Goal: Navigation & Orientation: Find specific page/section

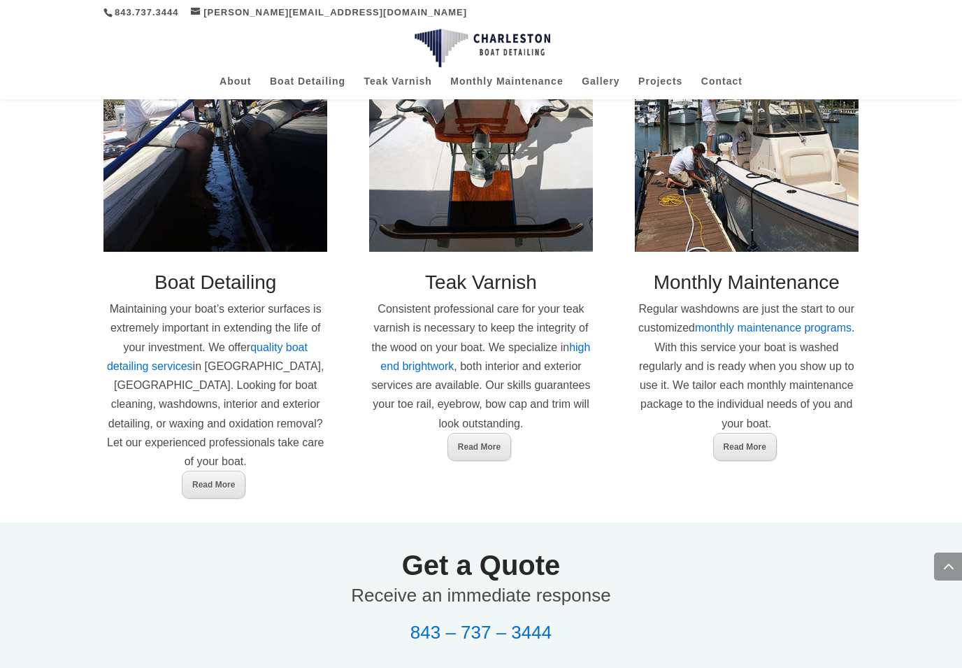
scroll to position [721, 0]
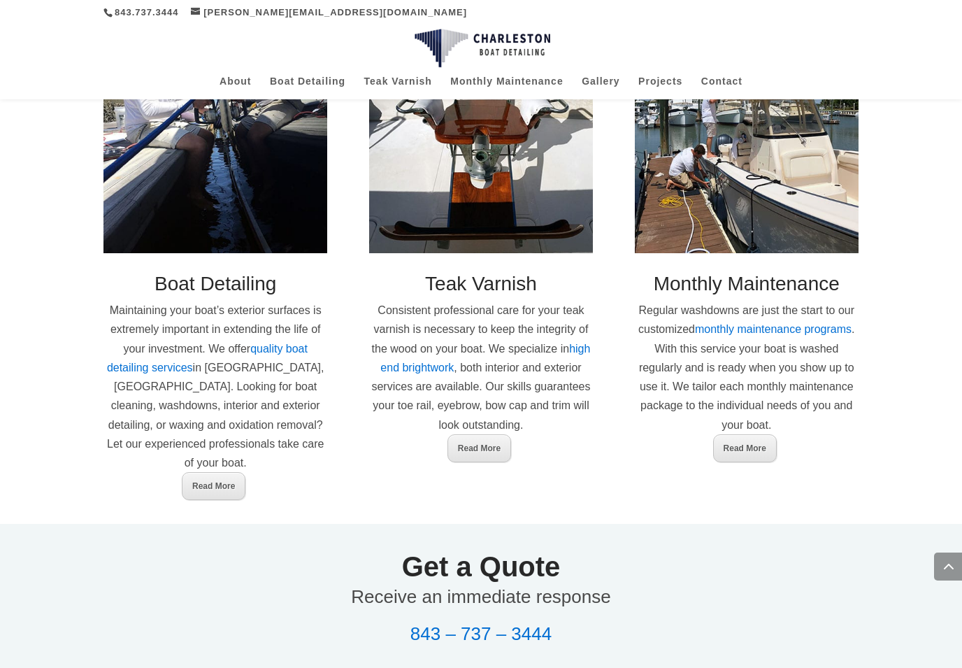
click at [196, 472] on link "Read More" at bounding box center [214, 486] width 64 height 28
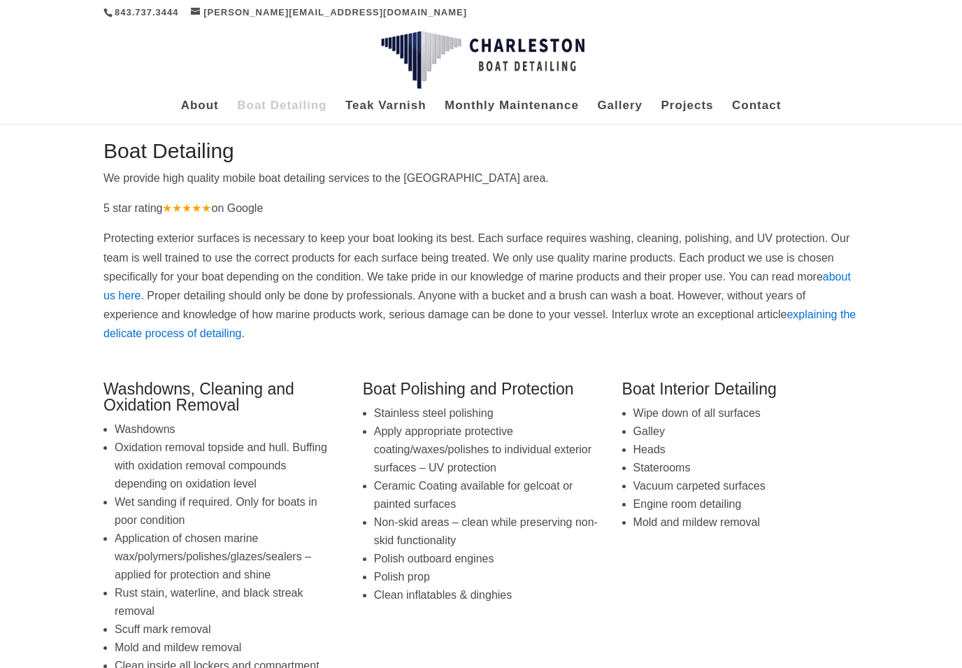
click at [148, 296] on link "about us here" at bounding box center [476, 286] width 747 height 31
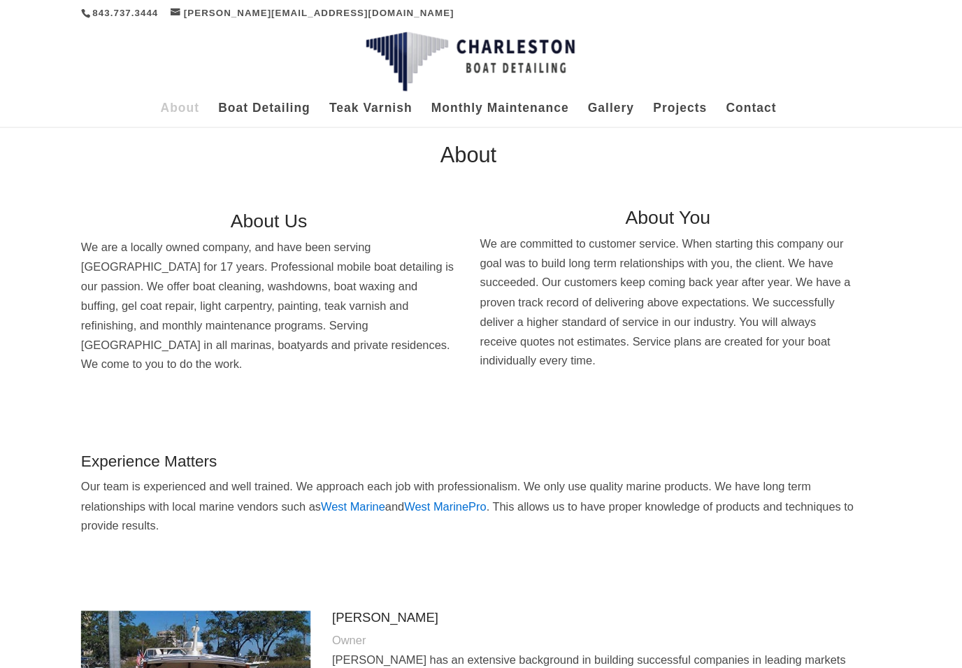
click at [597, 114] on link "Gallery" at bounding box center [619, 112] width 45 height 23
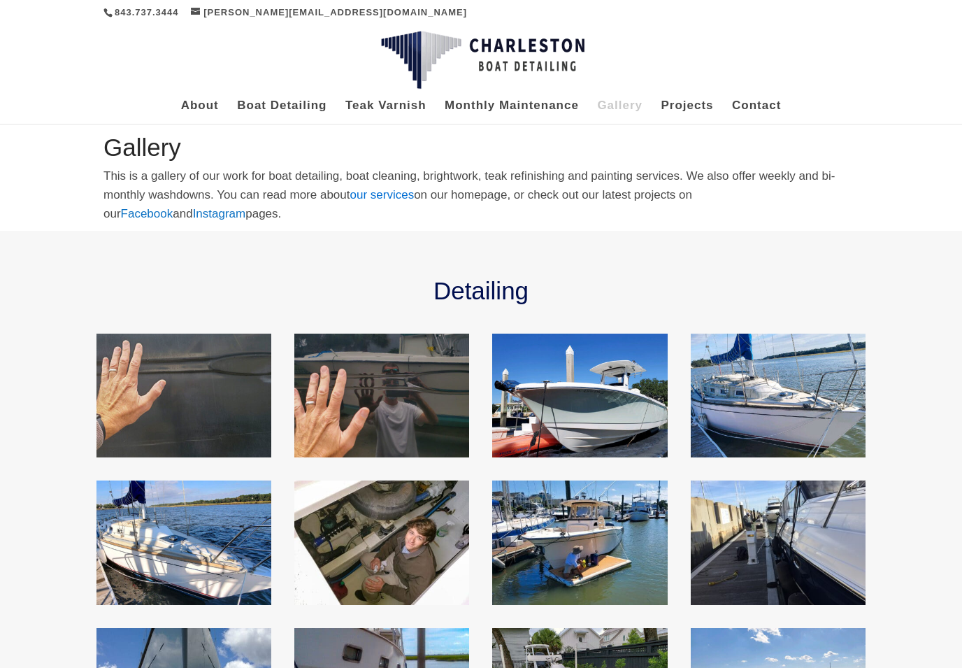
scroll to position [14, 0]
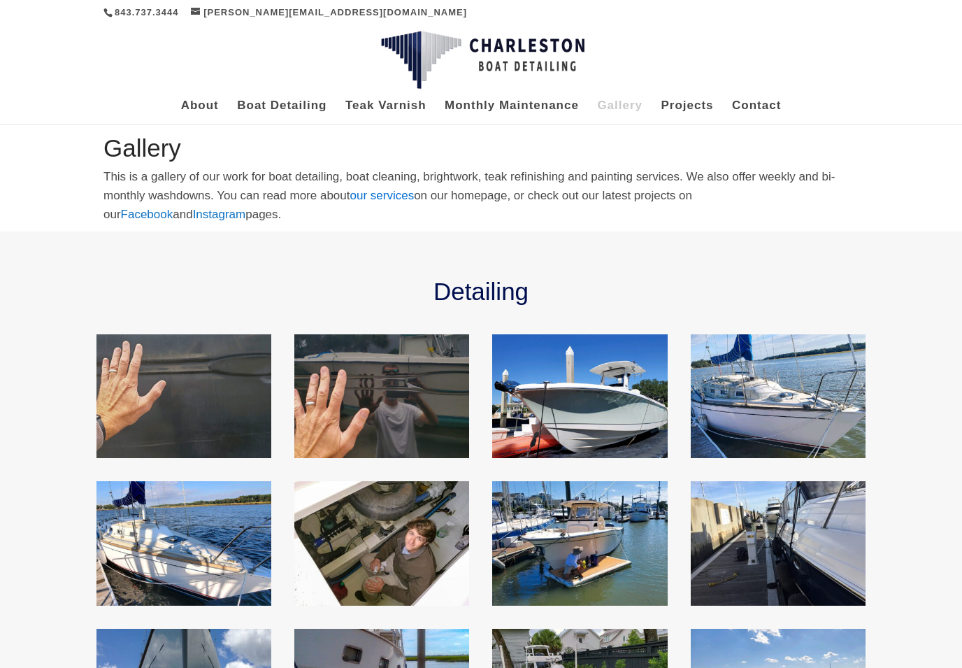
click at [236, 389] on img at bounding box center [183, 396] width 175 height 124
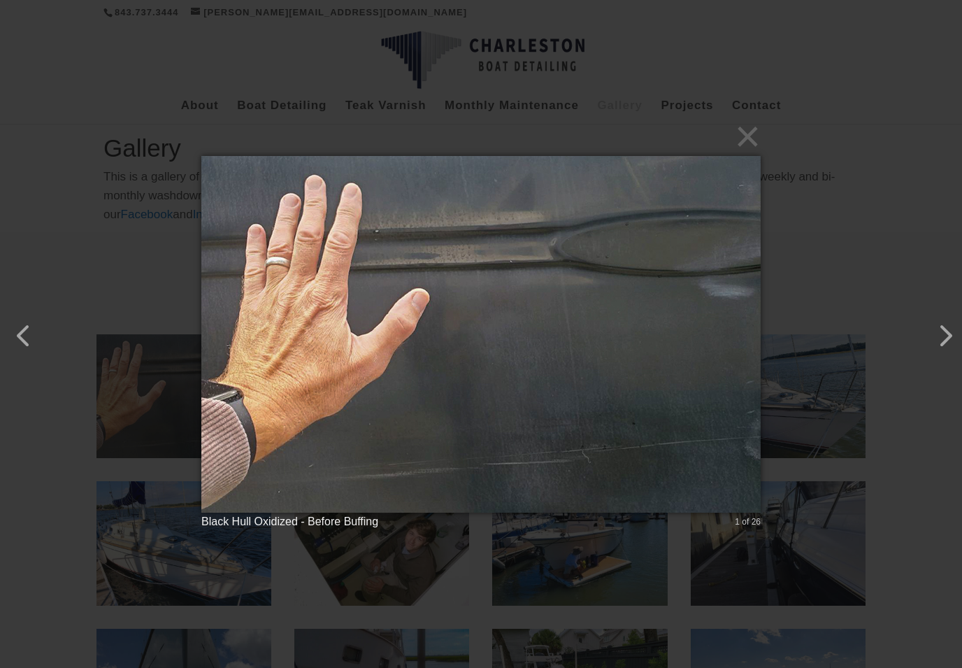
click at [948, 345] on button "button" at bounding box center [939, 329] width 34 height 34
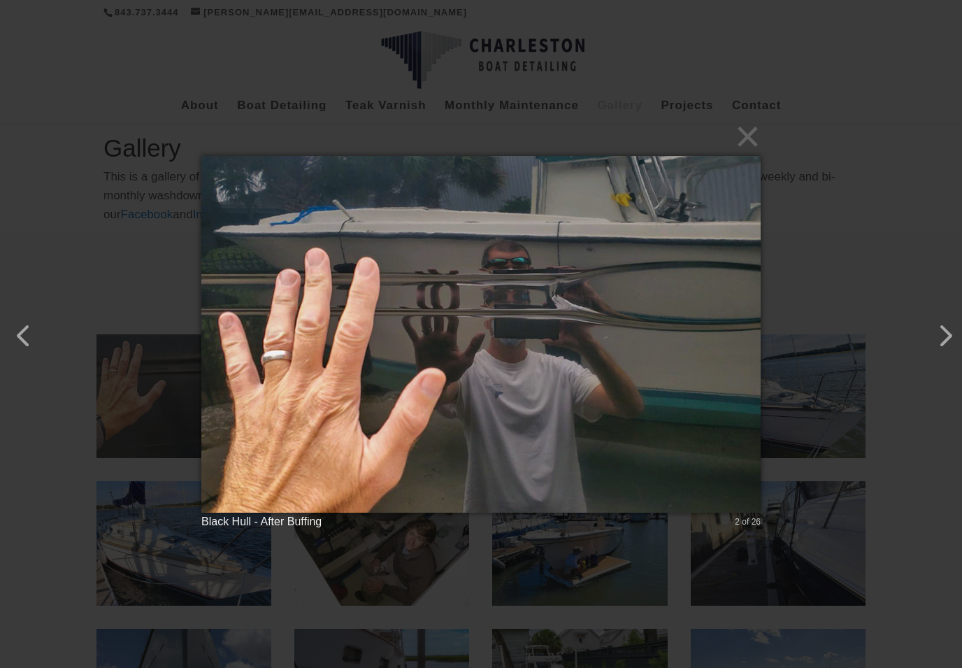
click at [25, 339] on button "button" at bounding box center [17, 329] width 34 height 34
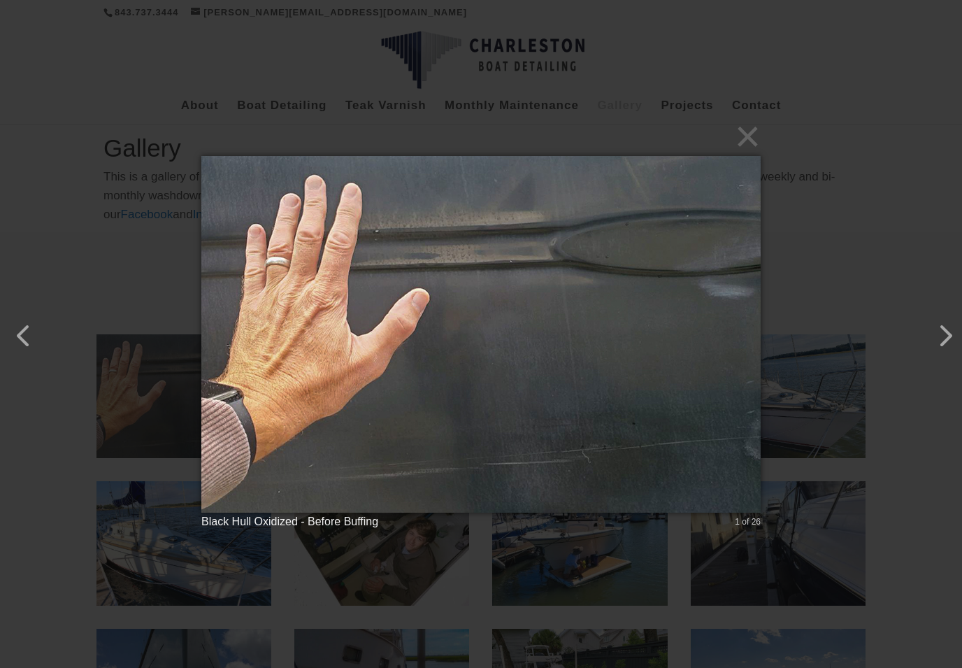
click at [933, 341] on button "button" at bounding box center [939, 329] width 34 height 34
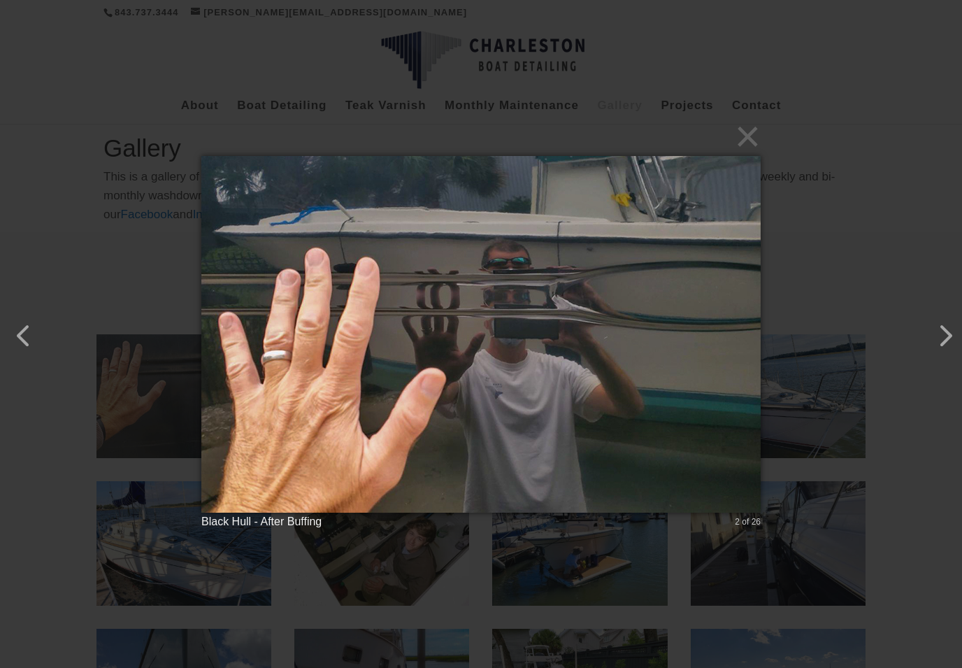
click at [931, 336] on button "button" at bounding box center [939, 329] width 34 height 34
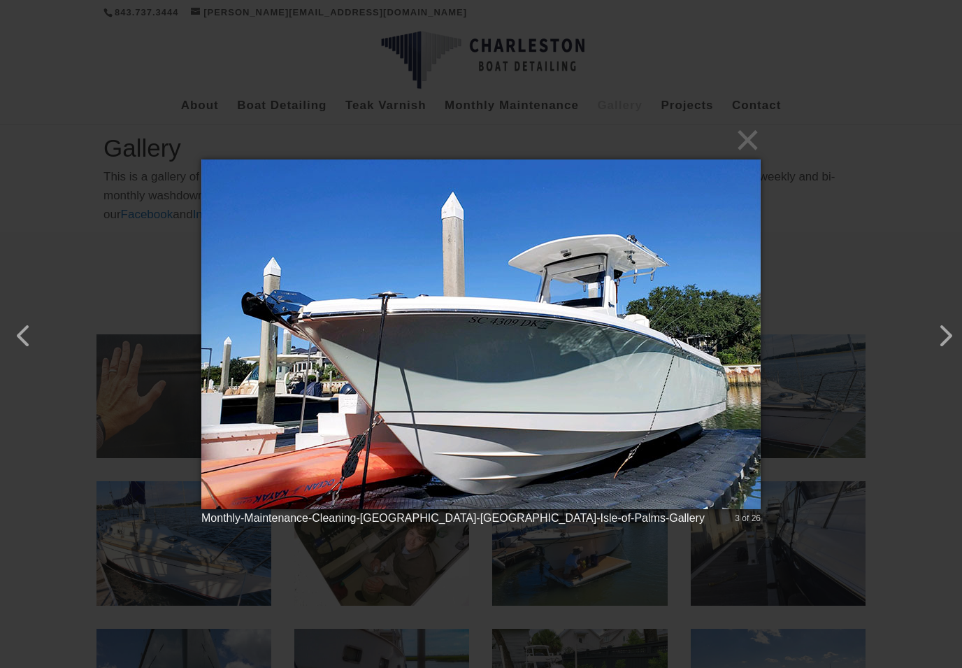
click at [933, 331] on button "button" at bounding box center [939, 329] width 34 height 34
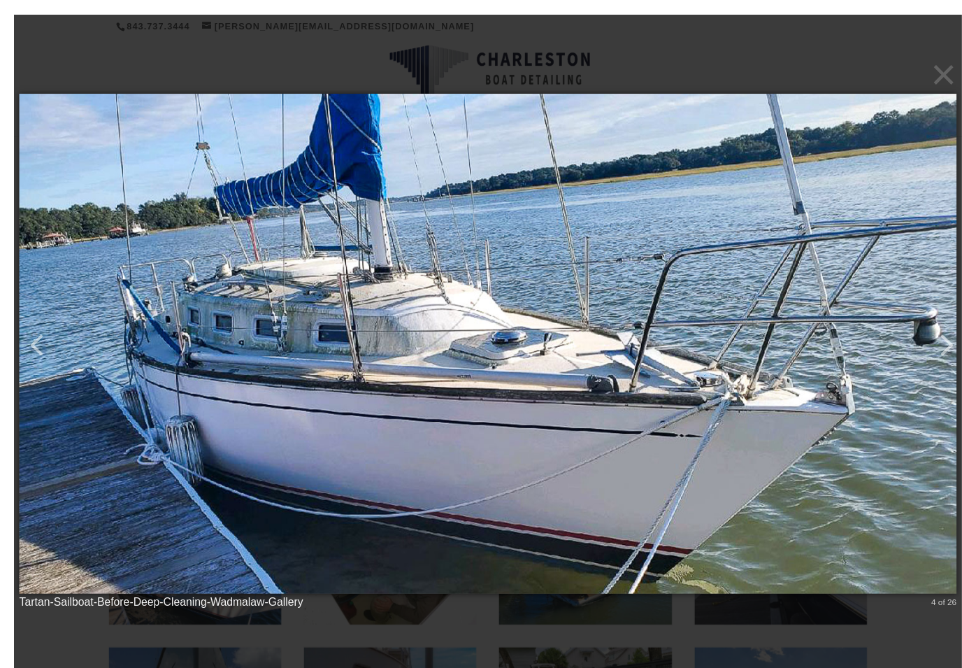
scroll to position [7, 0]
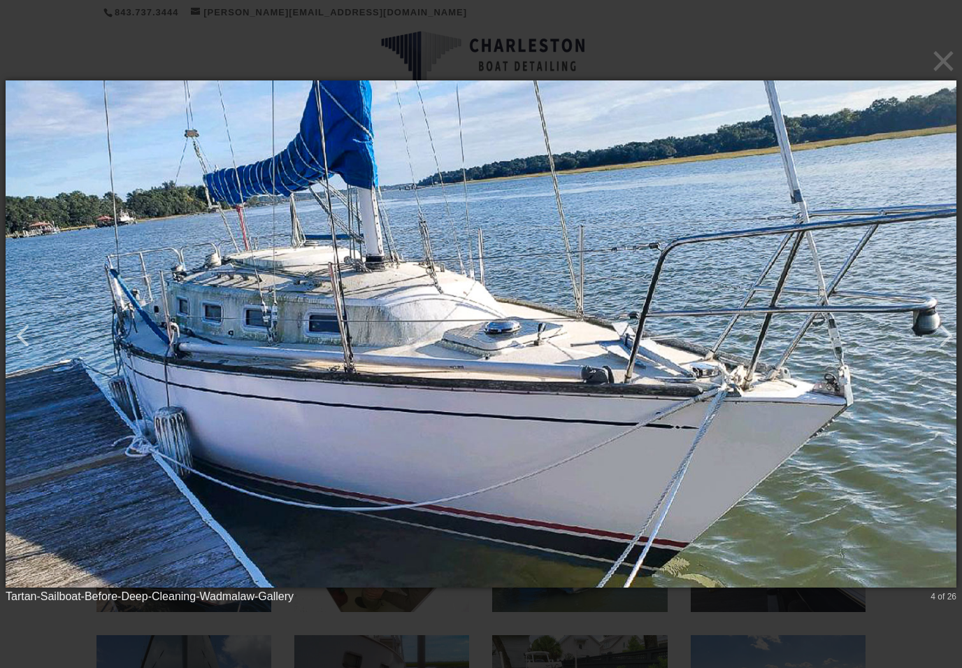
click at [940, 336] on button "button" at bounding box center [939, 329] width 34 height 34
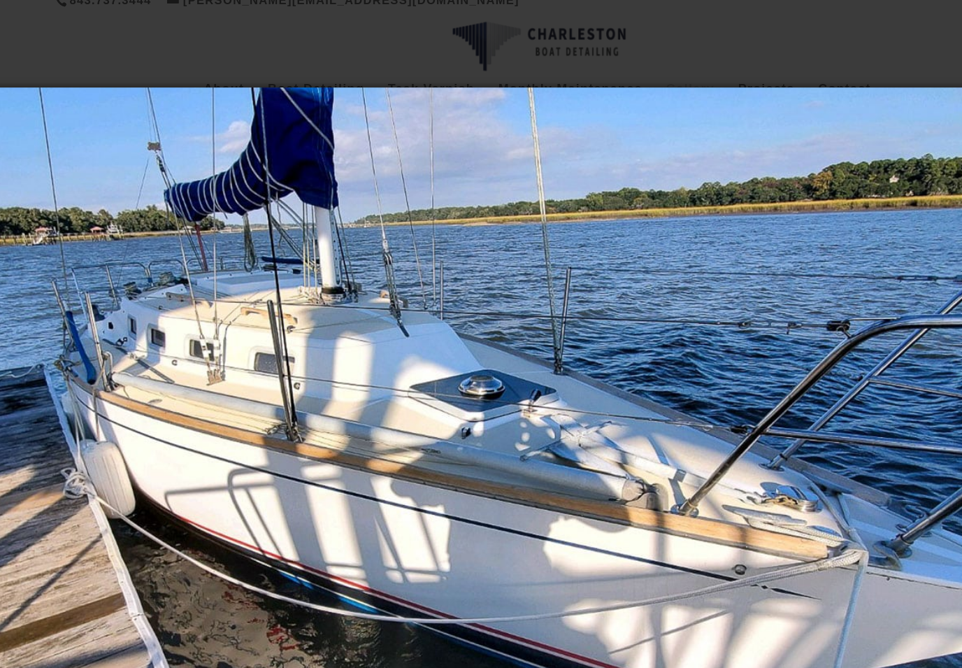
scroll to position [0, 0]
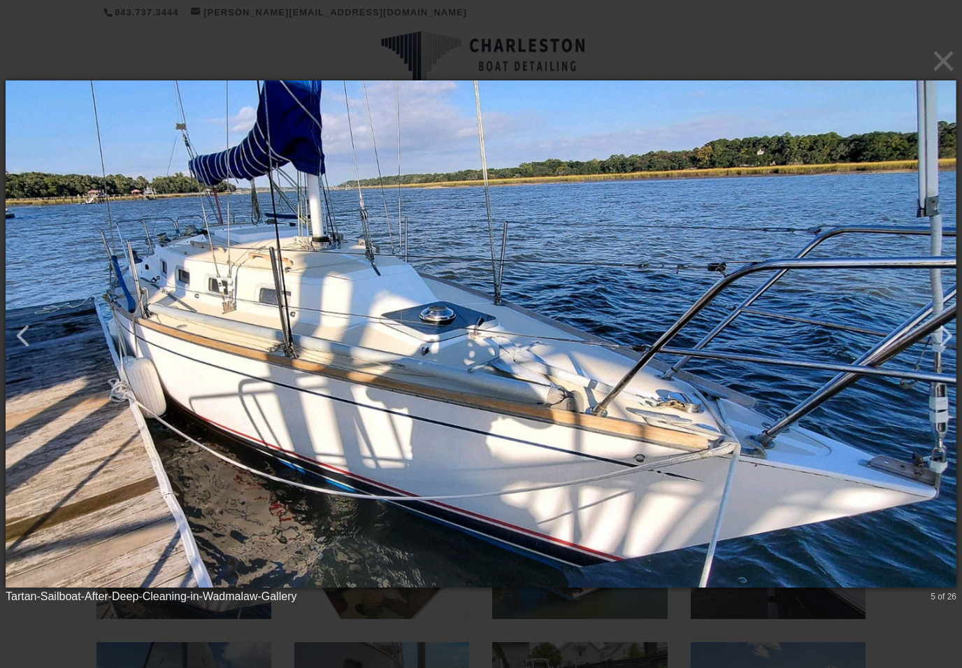
click at [18, 333] on button "button" at bounding box center [17, 329] width 34 height 34
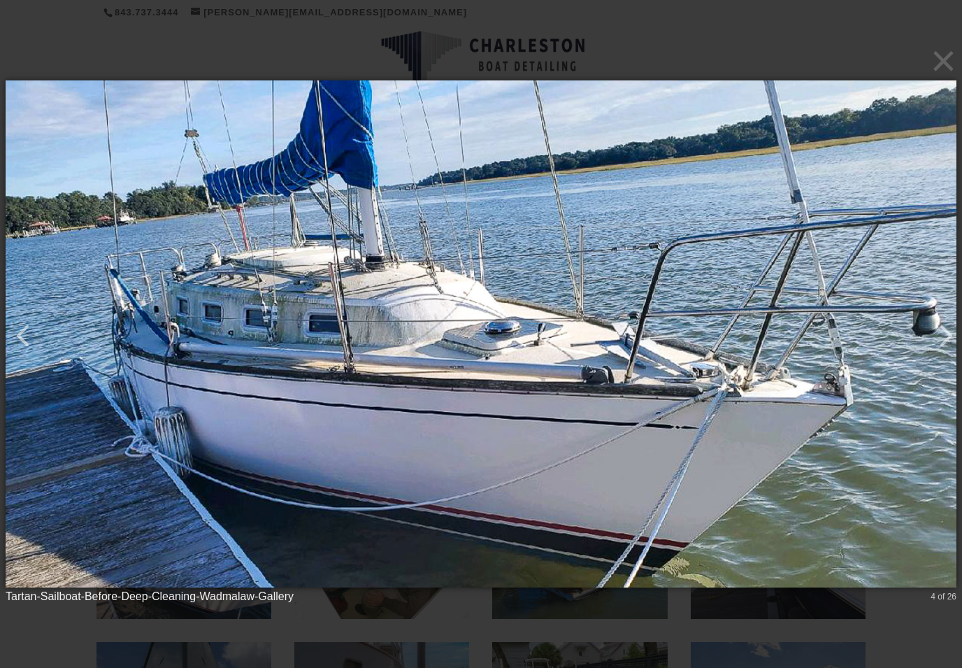
click at [939, 328] on button "button" at bounding box center [939, 329] width 34 height 34
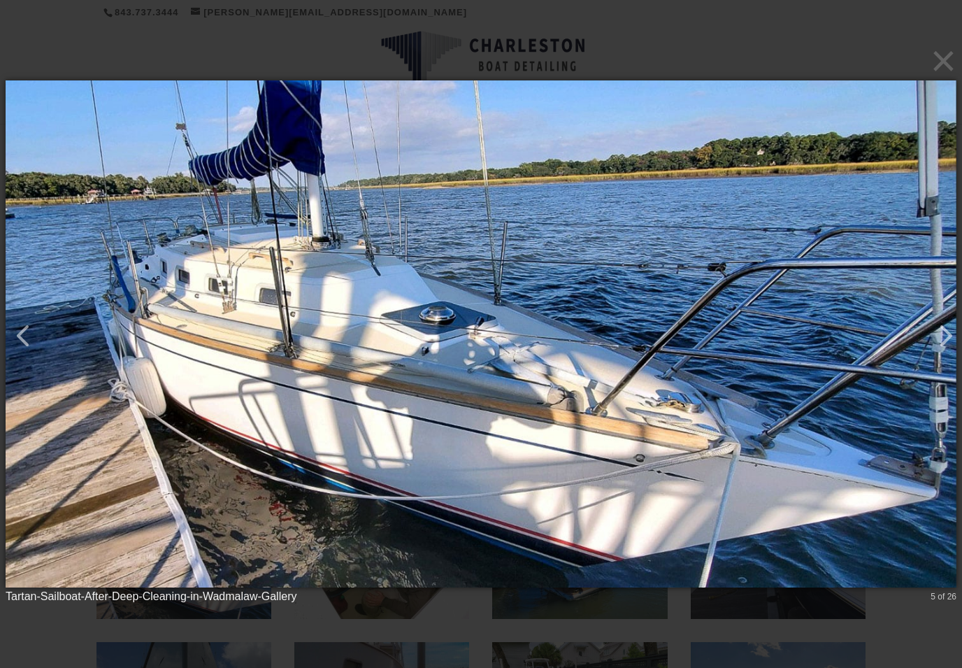
click at [33, 331] on button "button" at bounding box center [17, 329] width 34 height 34
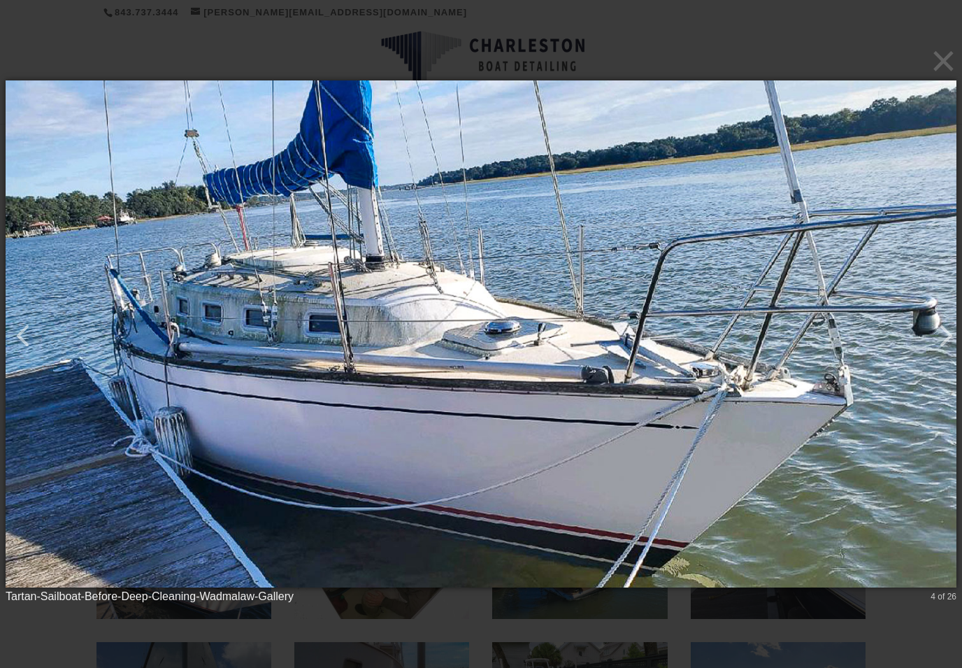
click at [943, 336] on button "button" at bounding box center [939, 329] width 34 height 34
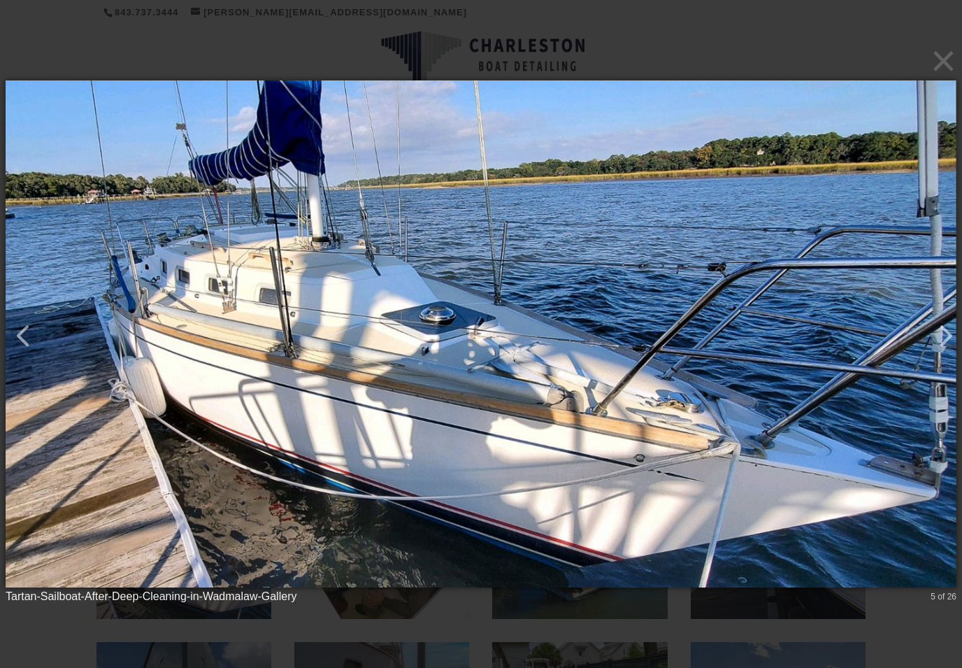
click at [33, 331] on button "button" at bounding box center [17, 329] width 34 height 34
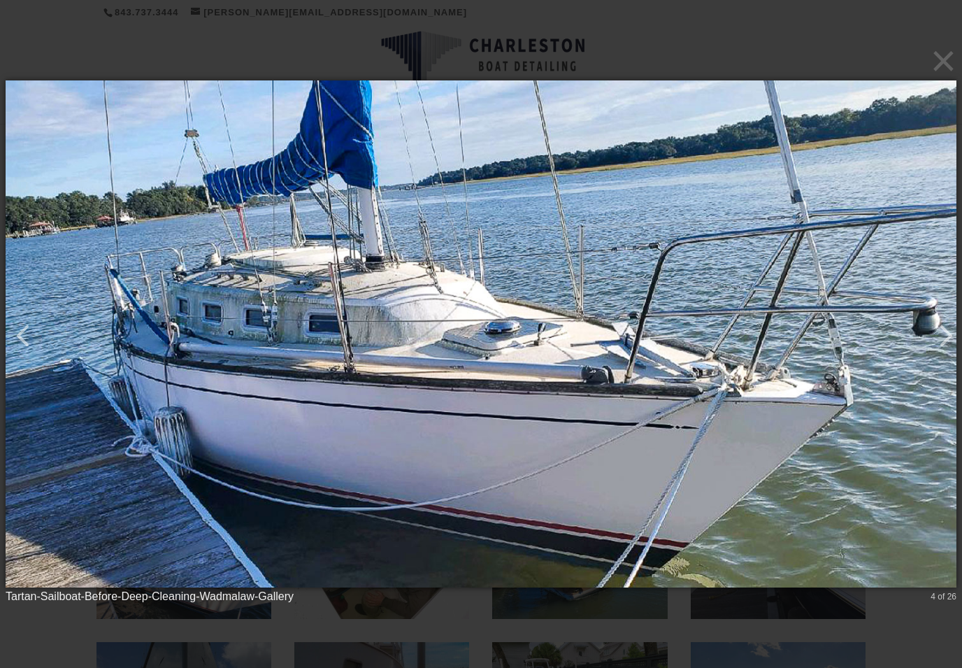
click at [940, 331] on button "button" at bounding box center [939, 329] width 34 height 34
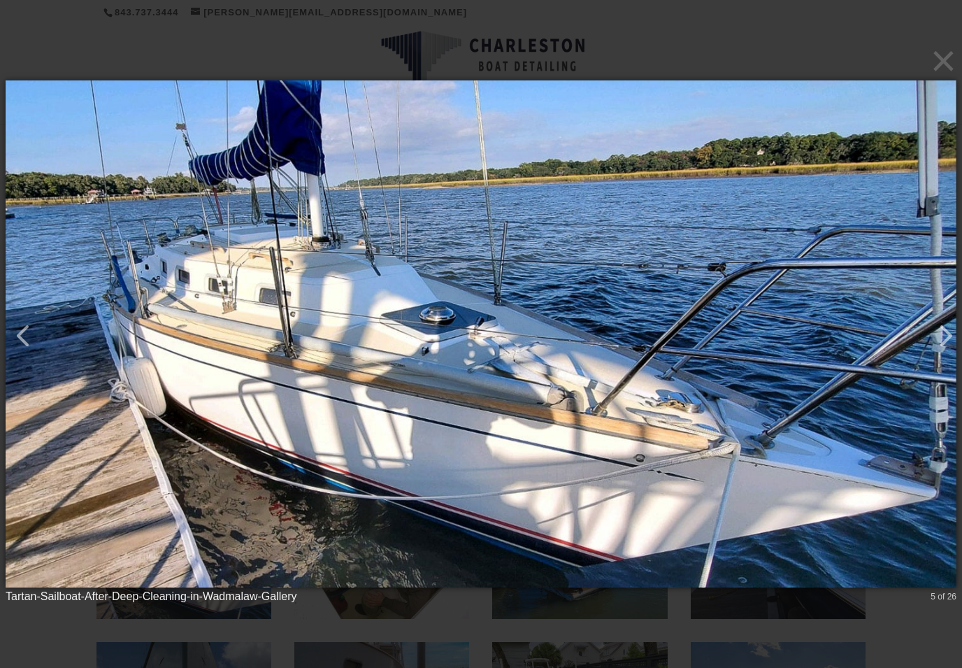
click at [29, 334] on button "button" at bounding box center [17, 329] width 34 height 34
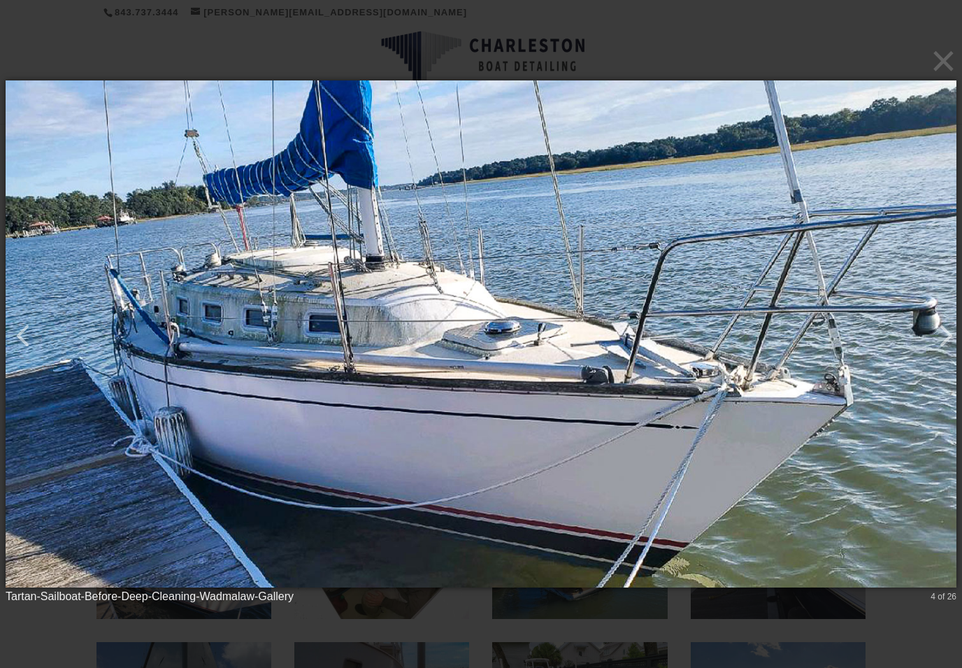
click at [938, 329] on button "button" at bounding box center [939, 329] width 34 height 34
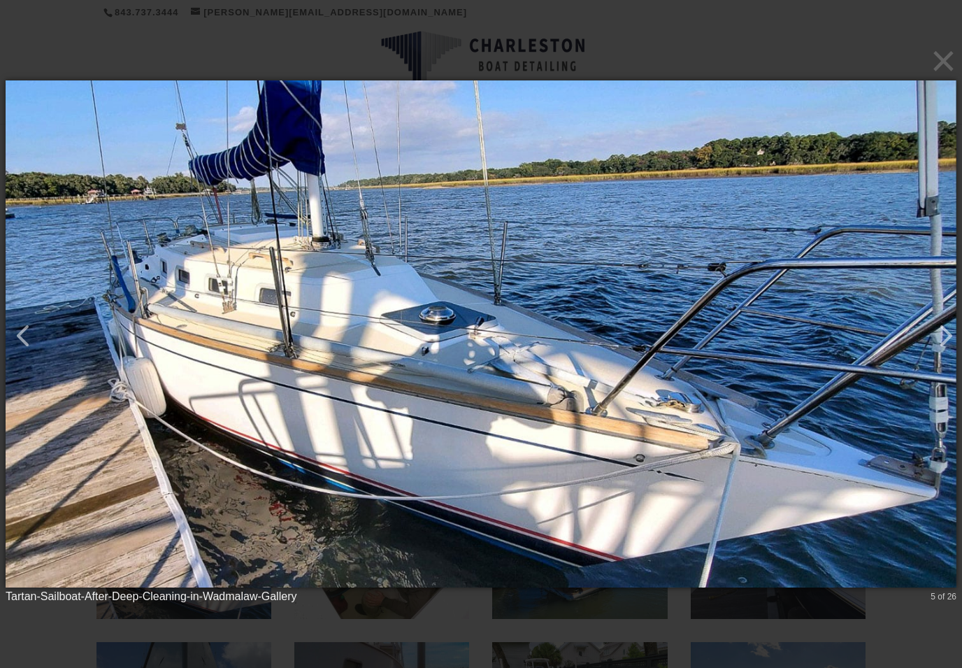
click at [937, 322] on button "button" at bounding box center [939, 329] width 34 height 34
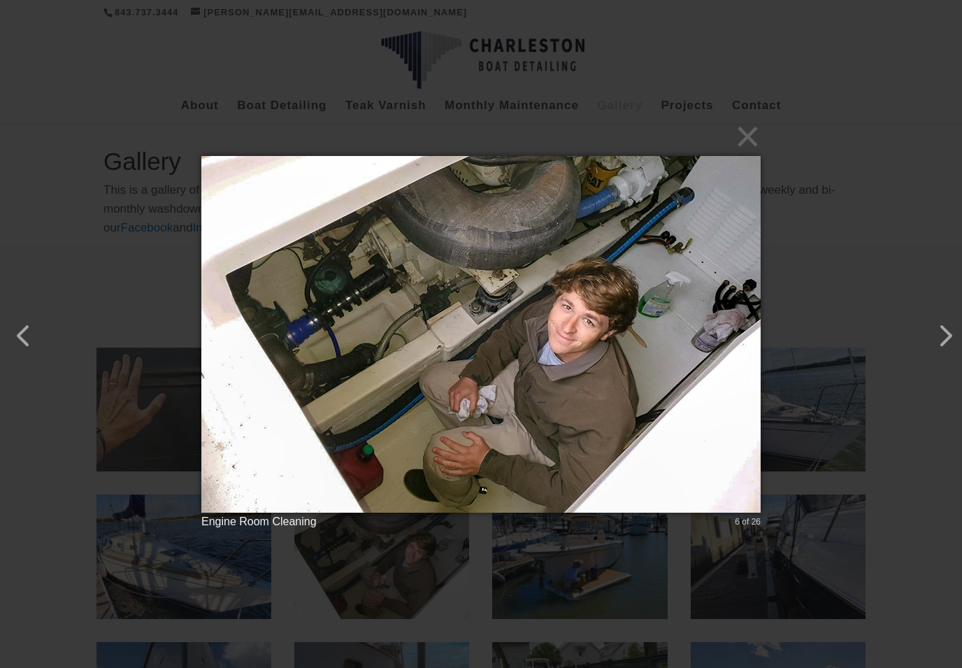
click at [943, 340] on button "button" at bounding box center [939, 329] width 34 height 34
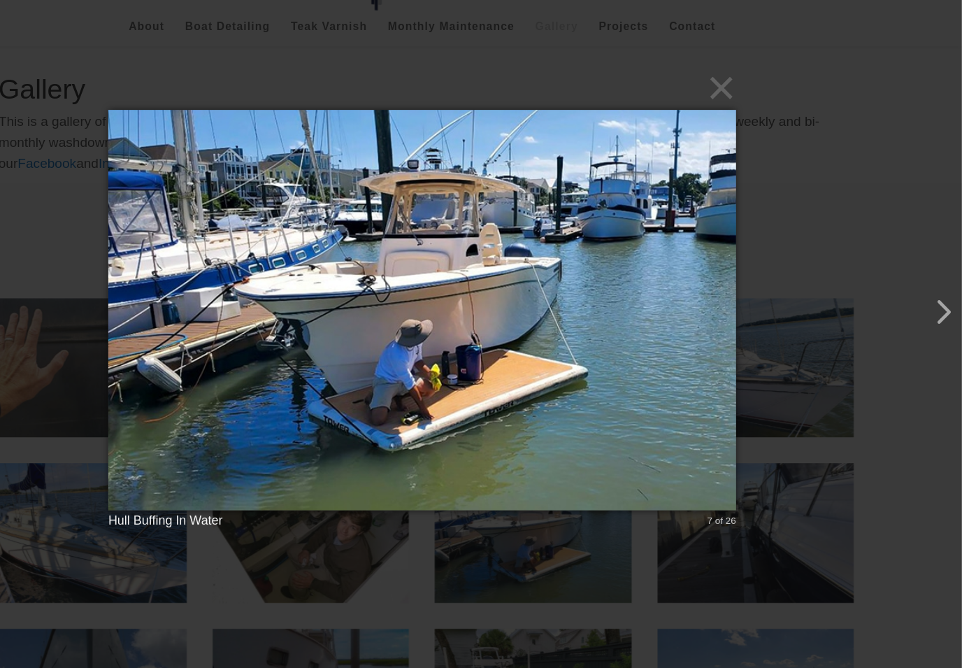
click at [922, 312] on button "button" at bounding box center [939, 329] width 34 height 34
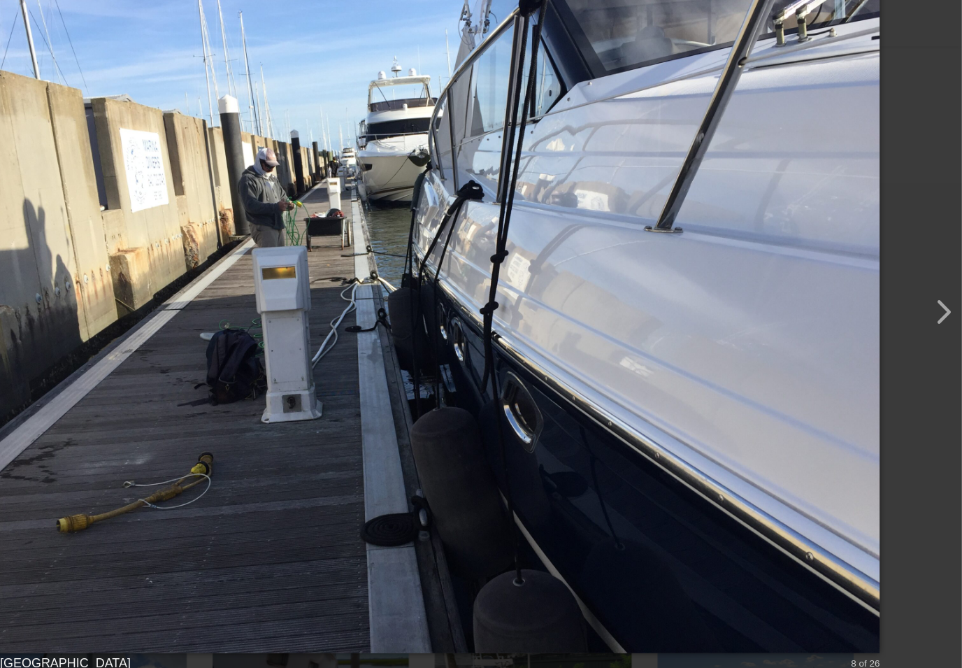
click at [922, 312] on button "button" at bounding box center [939, 329] width 34 height 34
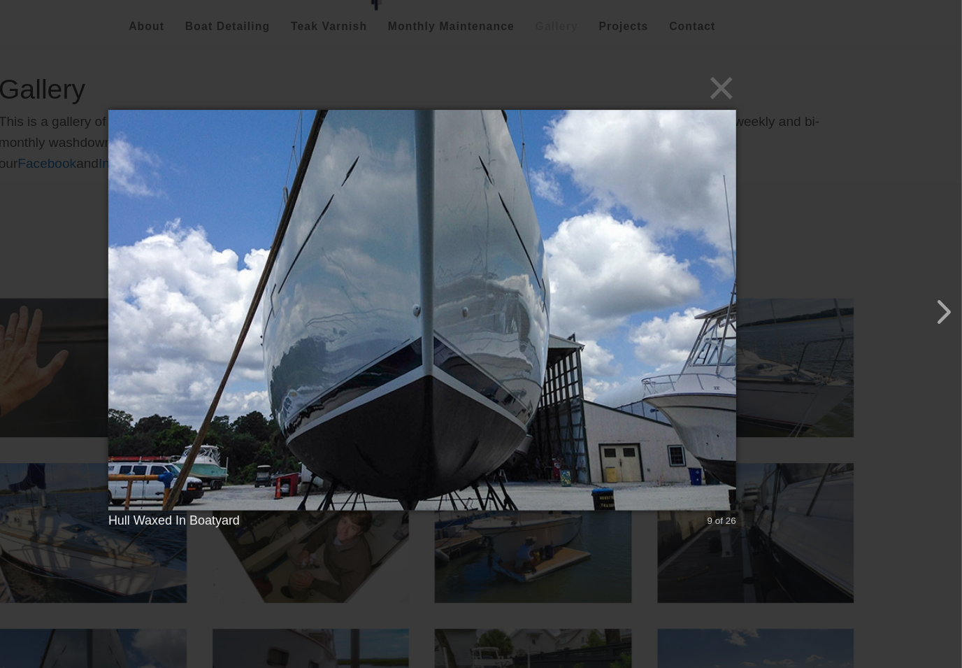
click at [922, 312] on button "button" at bounding box center [939, 329] width 34 height 34
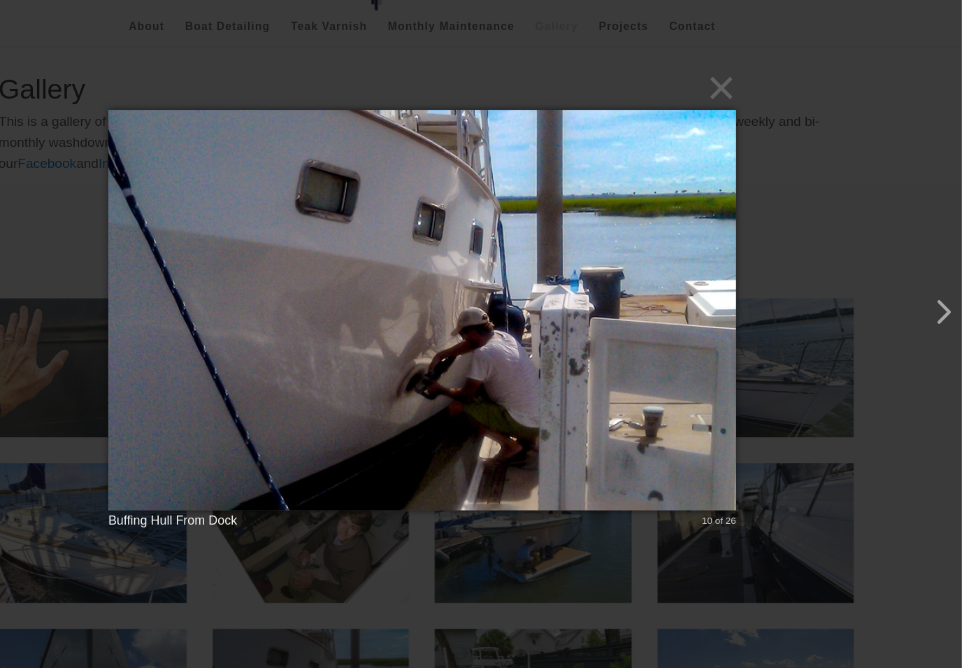
click at [922, 312] on button "button" at bounding box center [939, 329] width 34 height 34
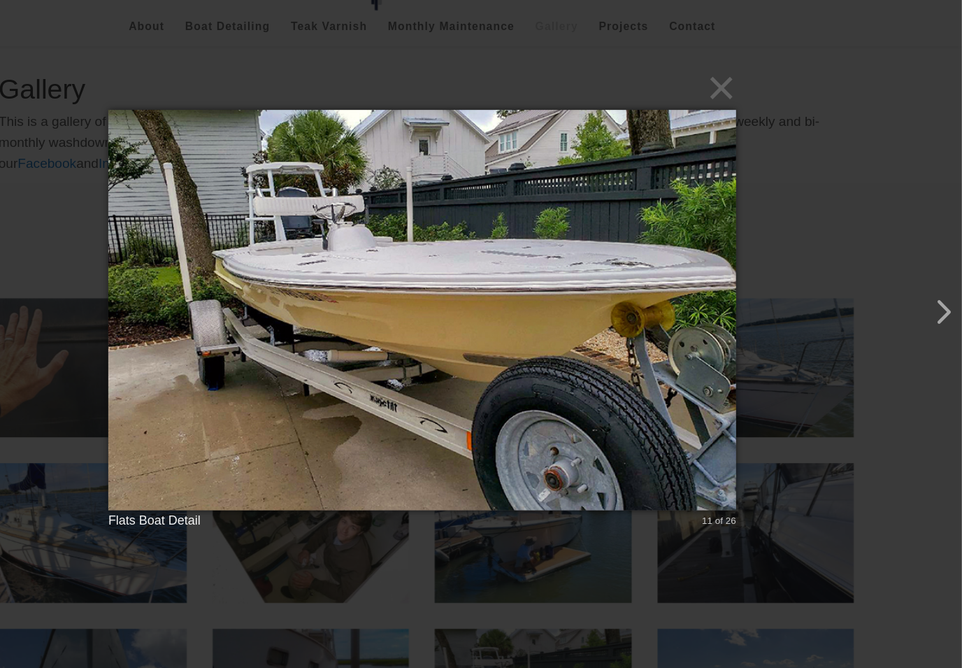
click at [922, 312] on button "button" at bounding box center [939, 329] width 34 height 34
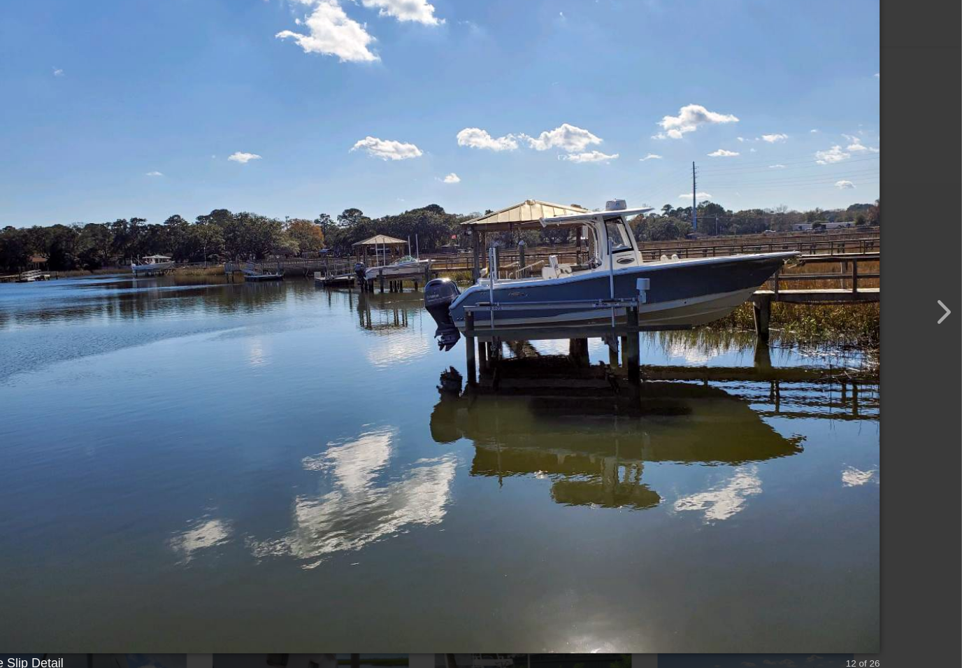
click at [922, 312] on button "button" at bounding box center [939, 329] width 34 height 34
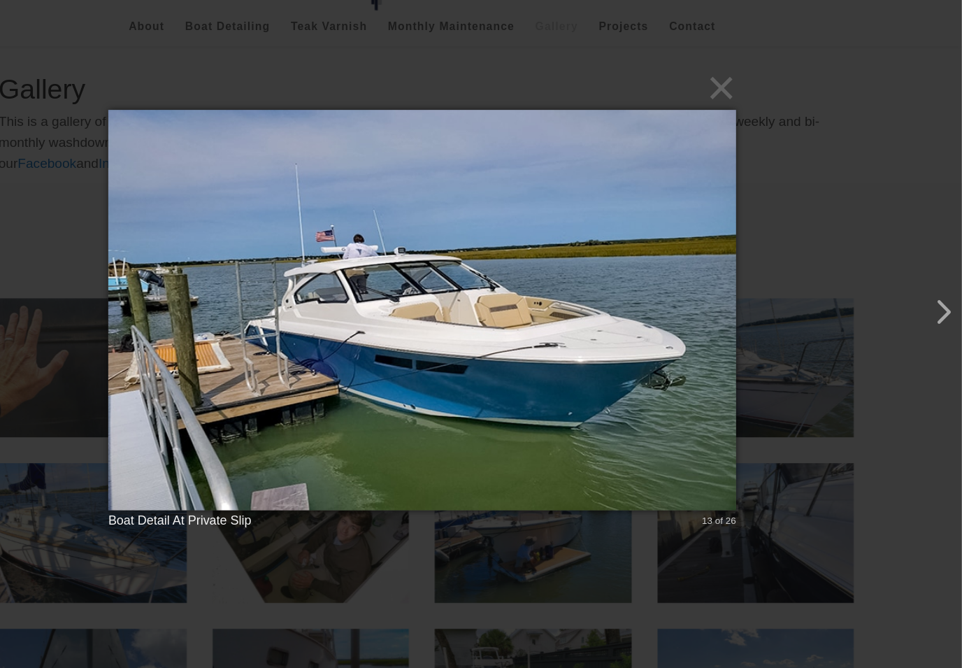
click at [922, 312] on button "button" at bounding box center [939, 329] width 34 height 34
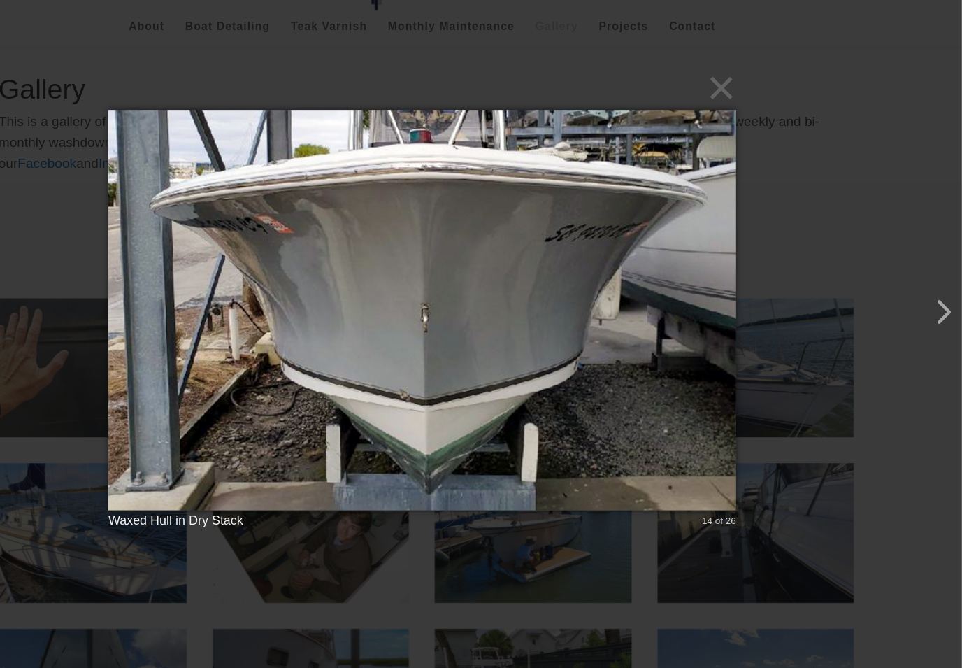
click at [922, 312] on button "button" at bounding box center [939, 329] width 34 height 34
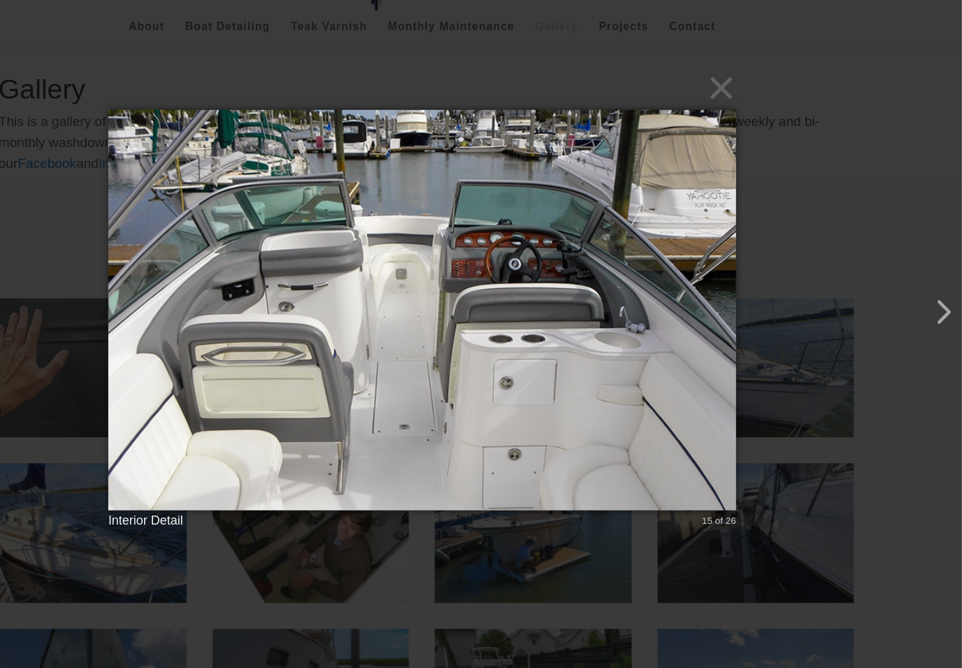
click at [922, 312] on button "button" at bounding box center [939, 329] width 34 height 34
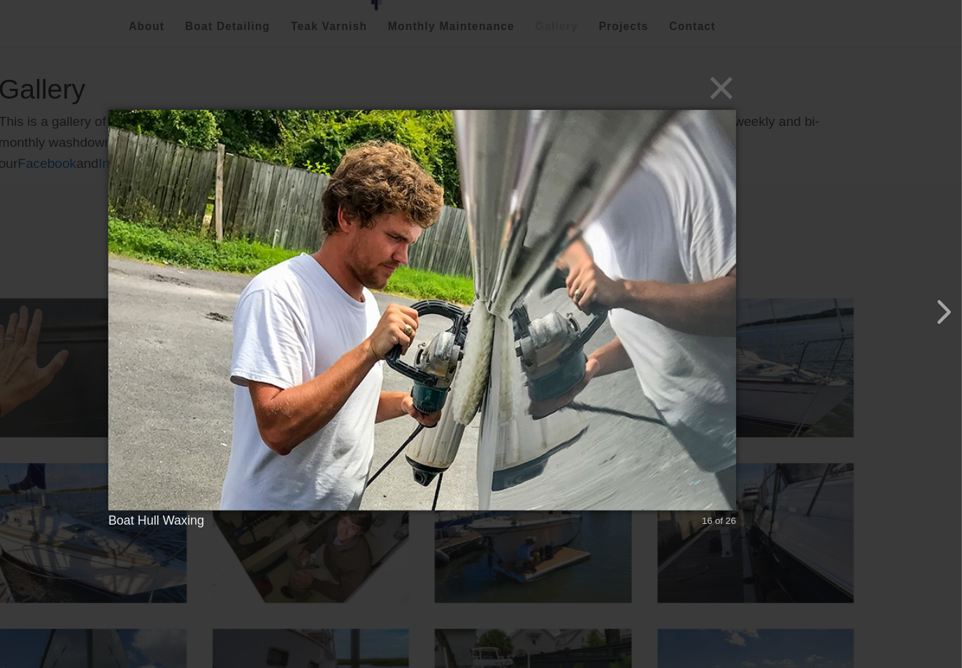
click at [922, 312] on button "button" at bounding box center [939, 329] width 34 height 34
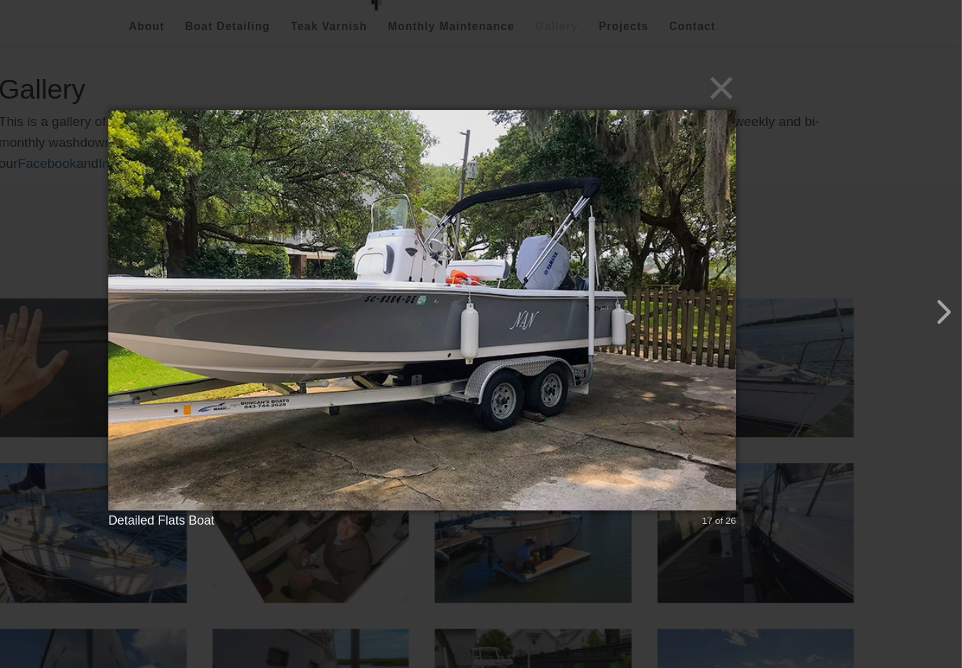
click at [922, 312] on button "button" at bounding box center [939, 329] width 34 height 34
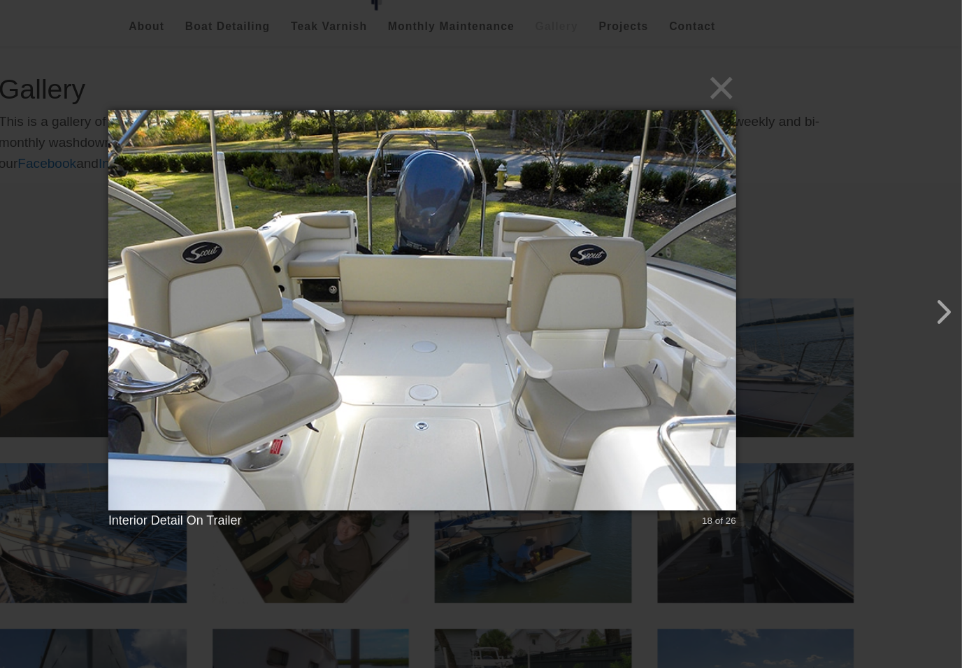
click at [922, 312] on button "button" at bounding box center [939, 329] width 34 height 34
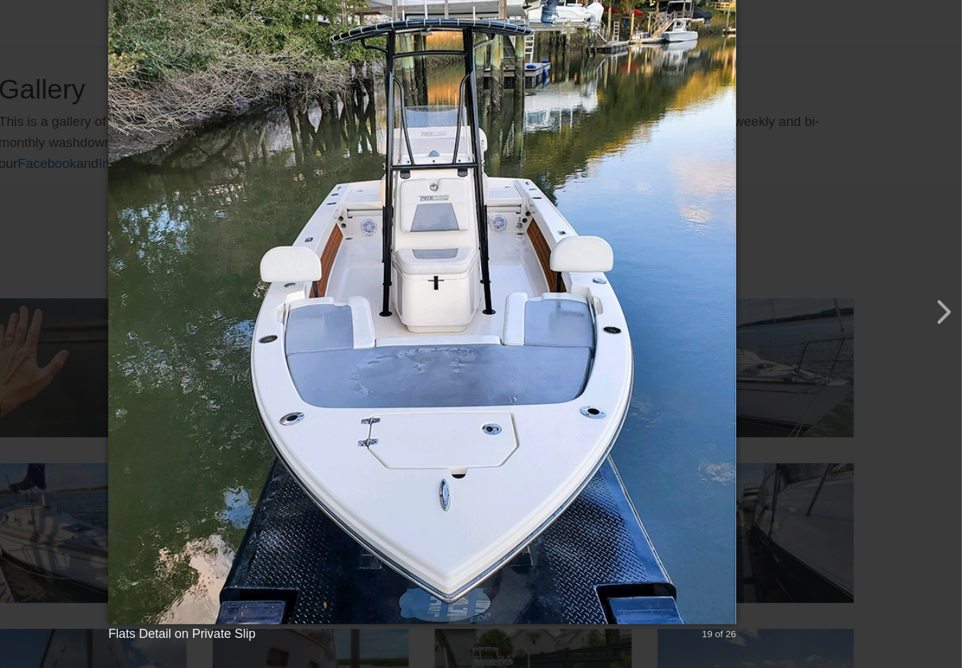
click at [922, 312] on button "button" at bounding box center [939, 329] width 34 height 34
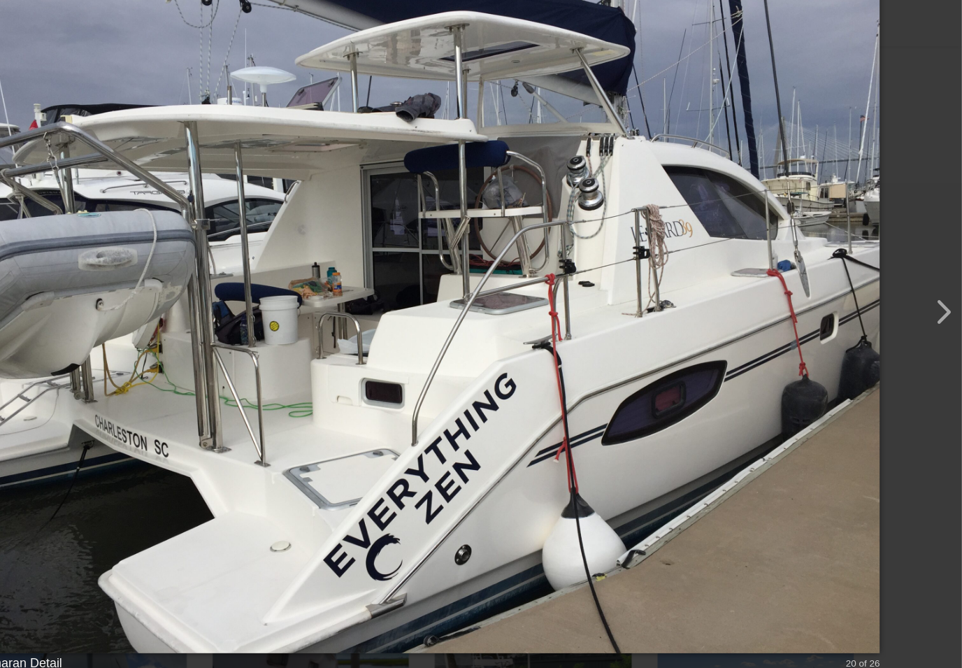
click at [922, 312] on button "button" at bounding box center [939, 329] width 34 height 34
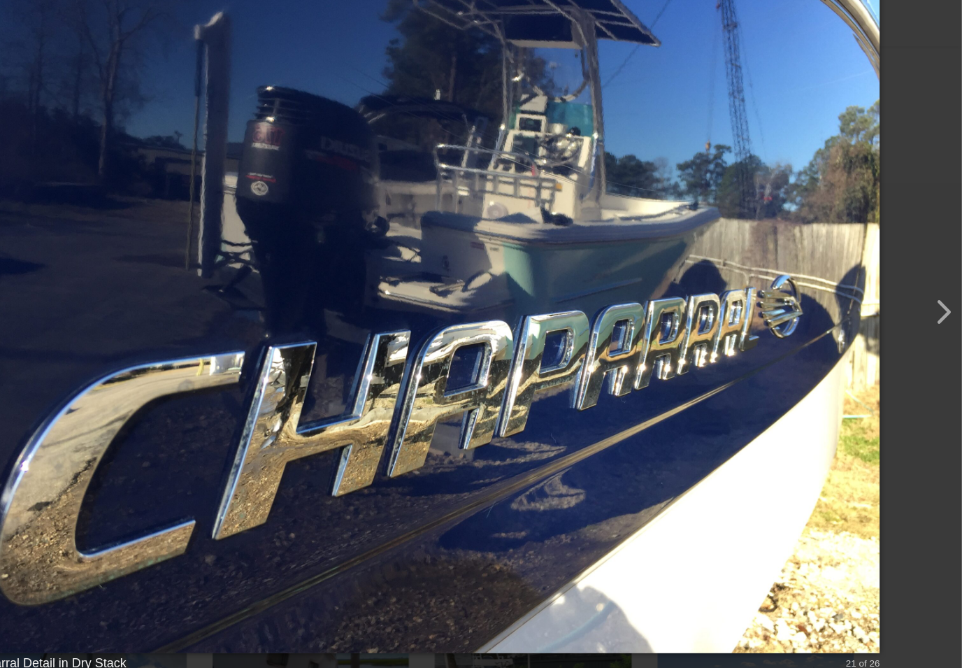
click at [922, 312] on button "button" at bounding box center [939, 329] width 34 height 34
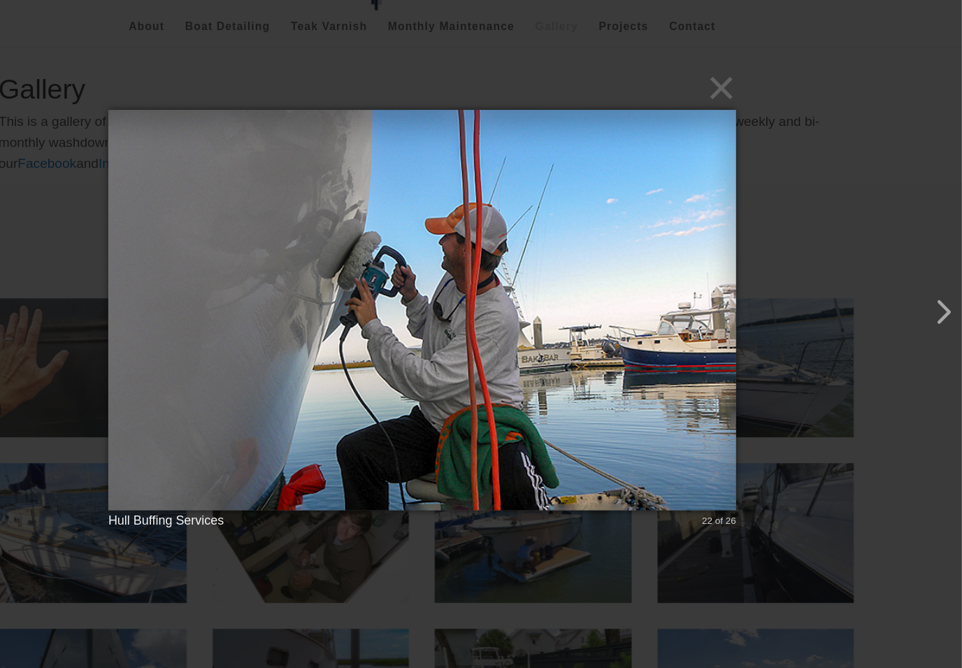
click at [922, 312] on button "button" at bounding box center [939, 329] width 34 height 34
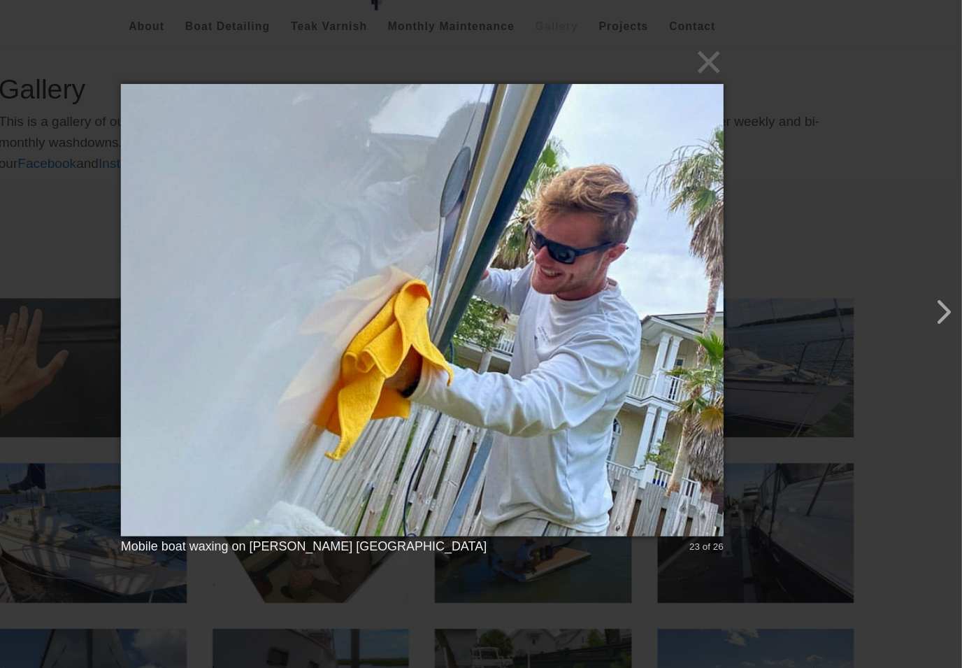
click at [922, 312] on button "button" at bounding box center [939, 329] width 34 height 34
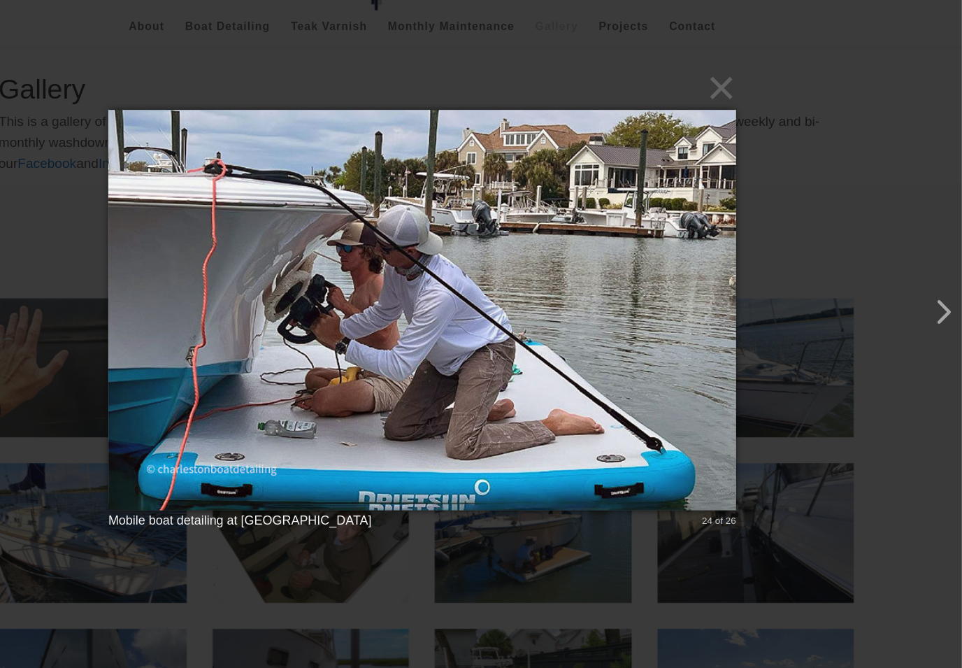
click at [922, 312] on button "button" at bounding box center [939, 329] width 34 height 34
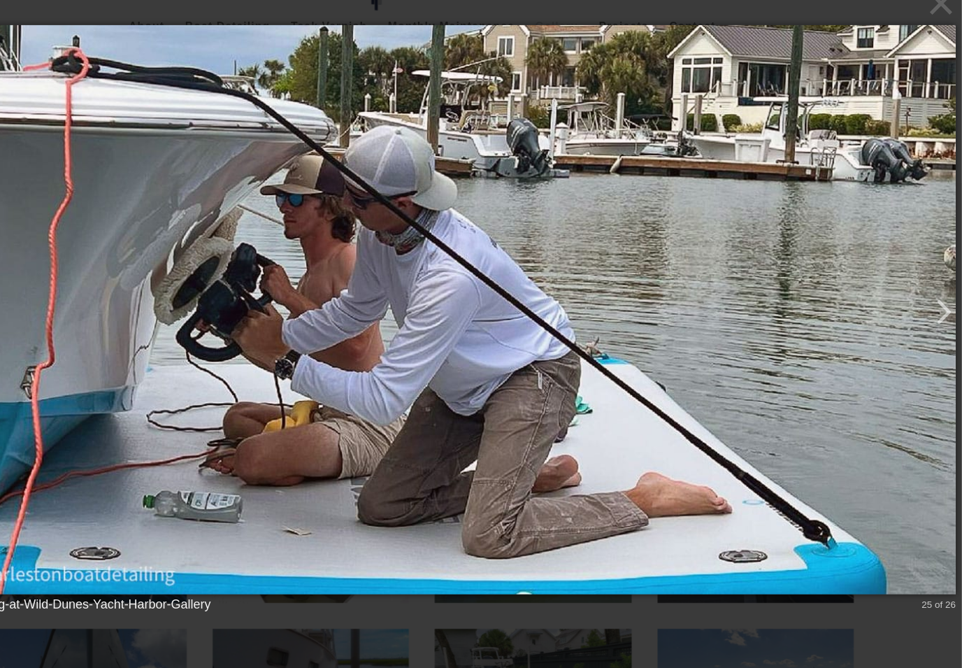
click at [922, 312] on button "button" at bounding box center [939, 329] width 34 height 34
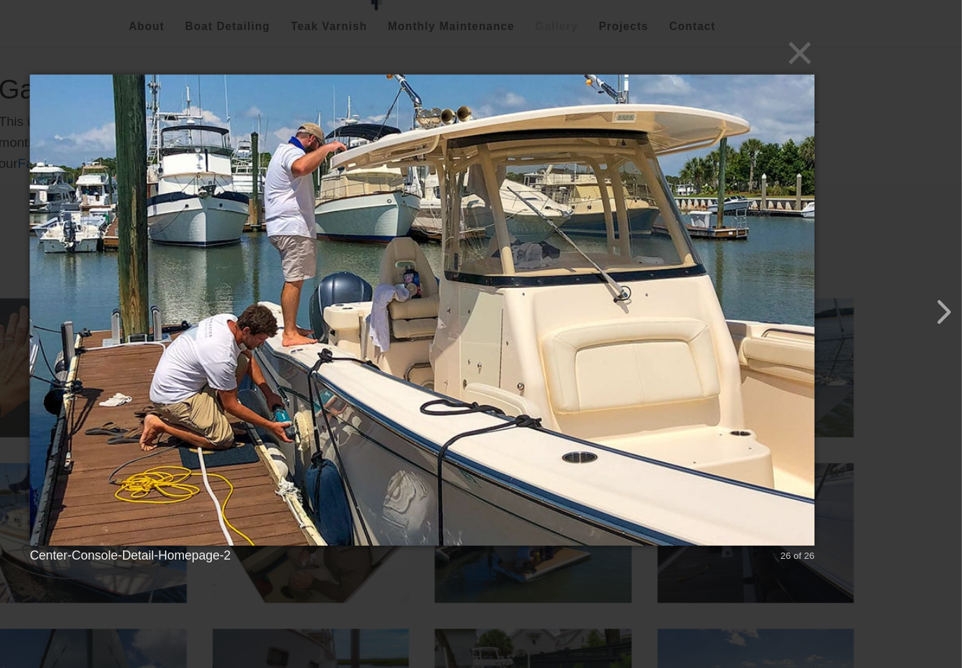
click at [922, 312] on button "button" at bounding box center [939, 329] width 34 height 34
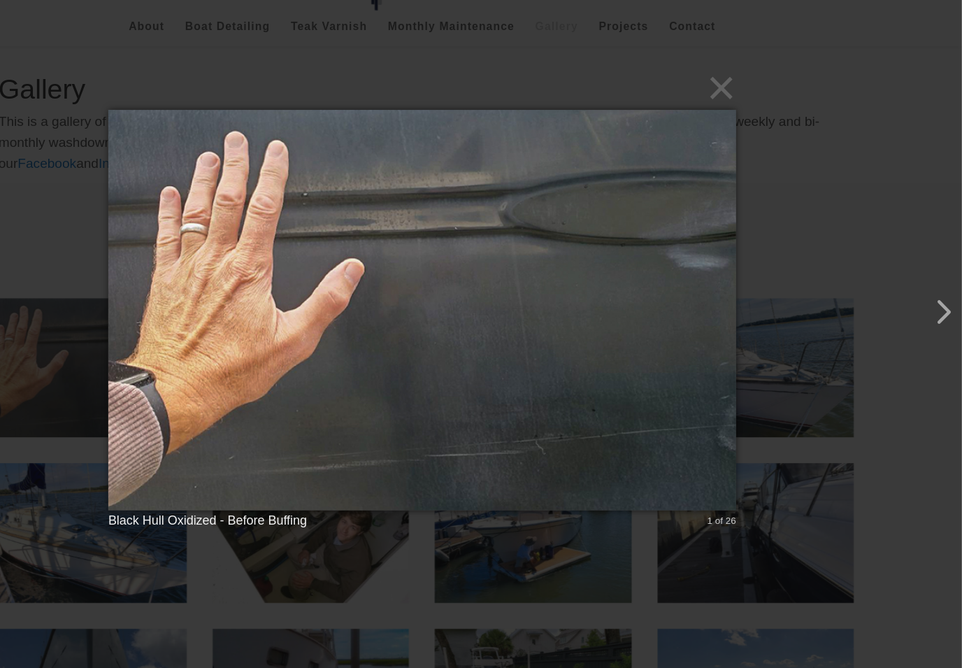
click at [922, 312] on button "button" at bounding box center [939, 329] width 34 height 34
